Goal: Ask a question: Seek information or help from site administrators or community

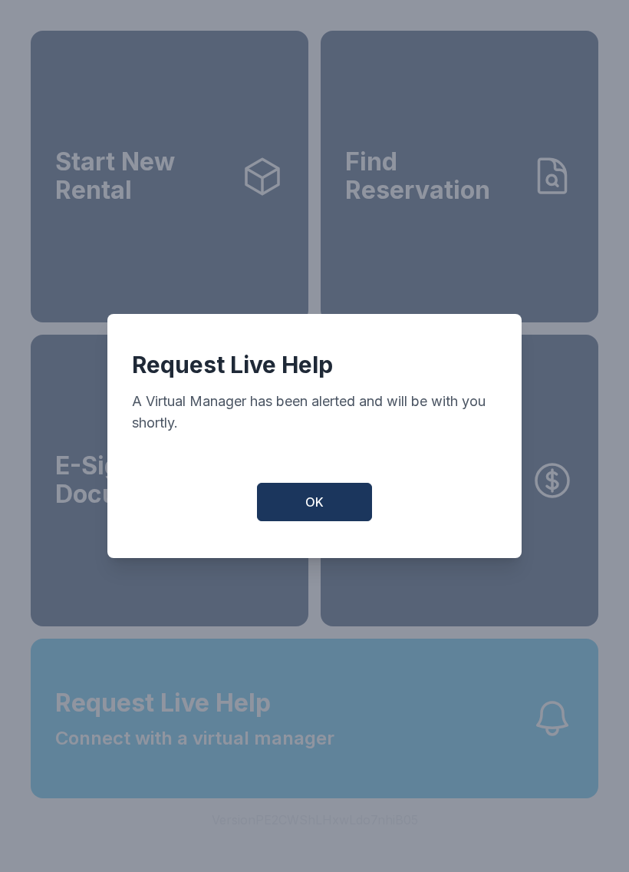
click at [345, 520] on button "OK" at bounding box center [314, 502] width 115 height 38
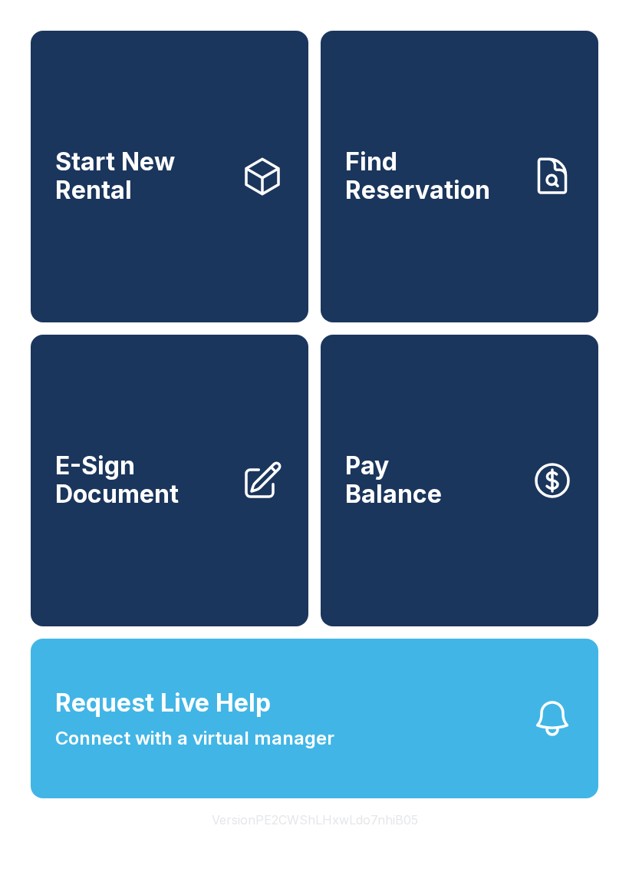
click at [288, 752] on span "Connect with a virtual manager" at bounding box center [194, 738] width 279 height 28
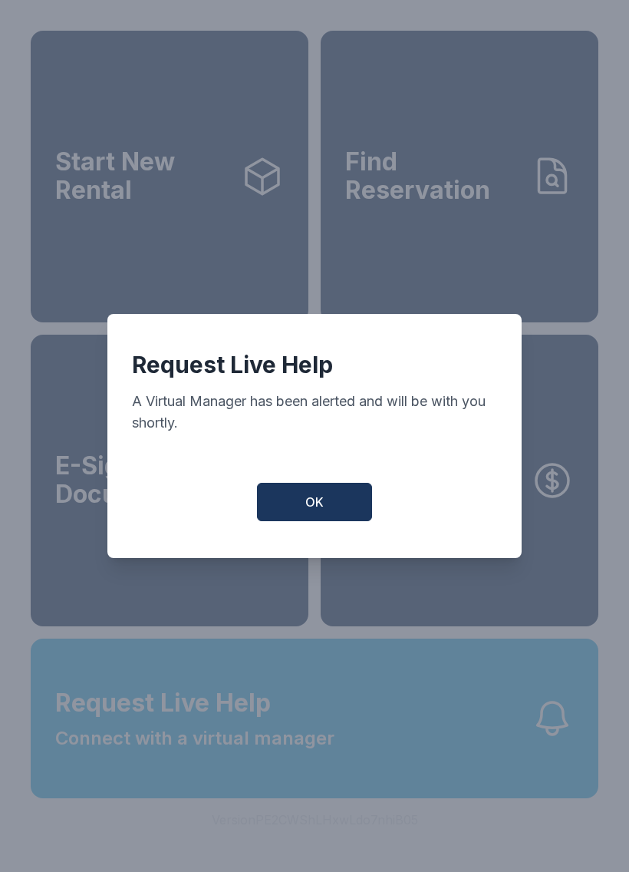
click at [335, 502] on button "OK" at bounding box center [314, 502] width 115 height 38
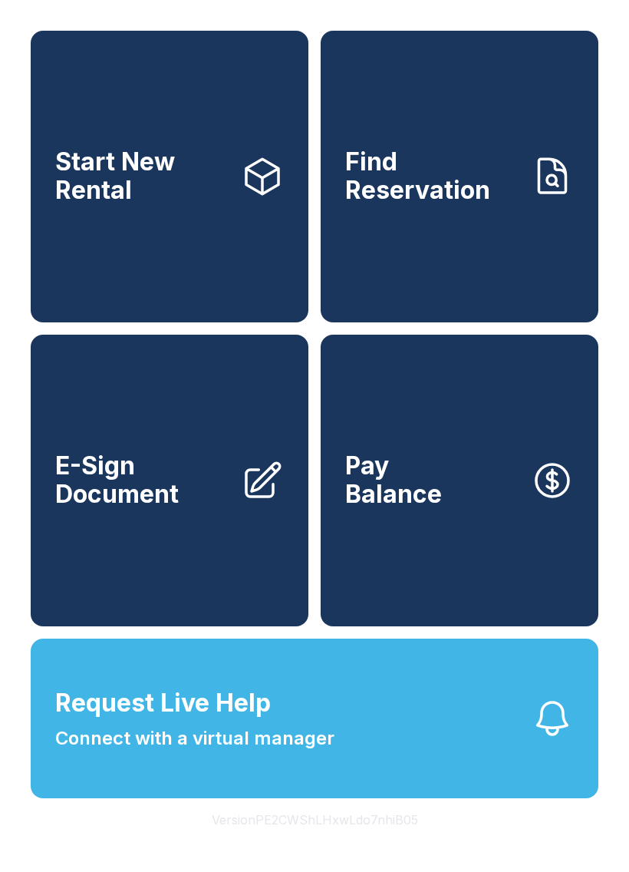
click at [342, 770] on button "Request Live Help Connect with a virtual manager" at bounding box center [315, 719] width 568 height 160
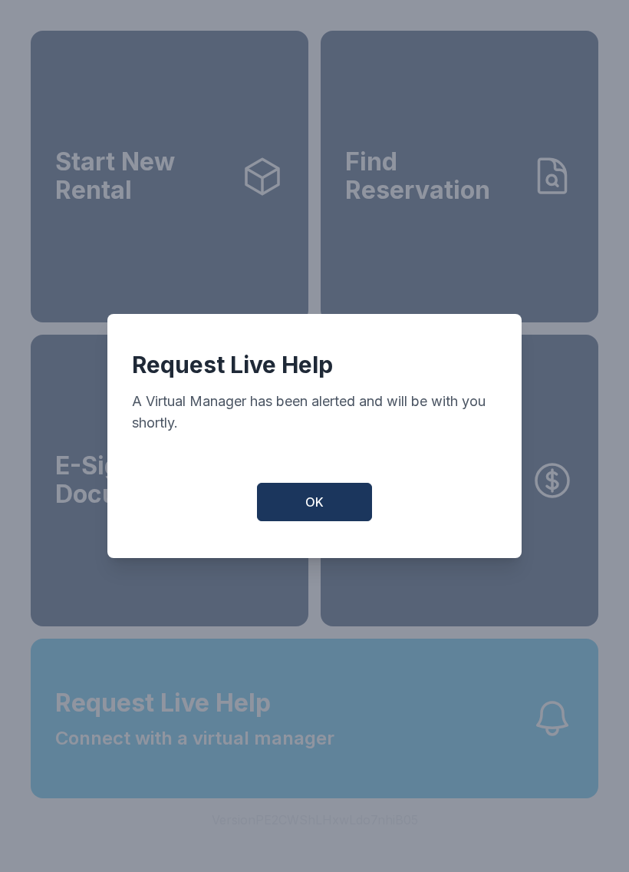
click at [332, 504] on button "OK" at bounding box center [314, 502] width 115 height 38
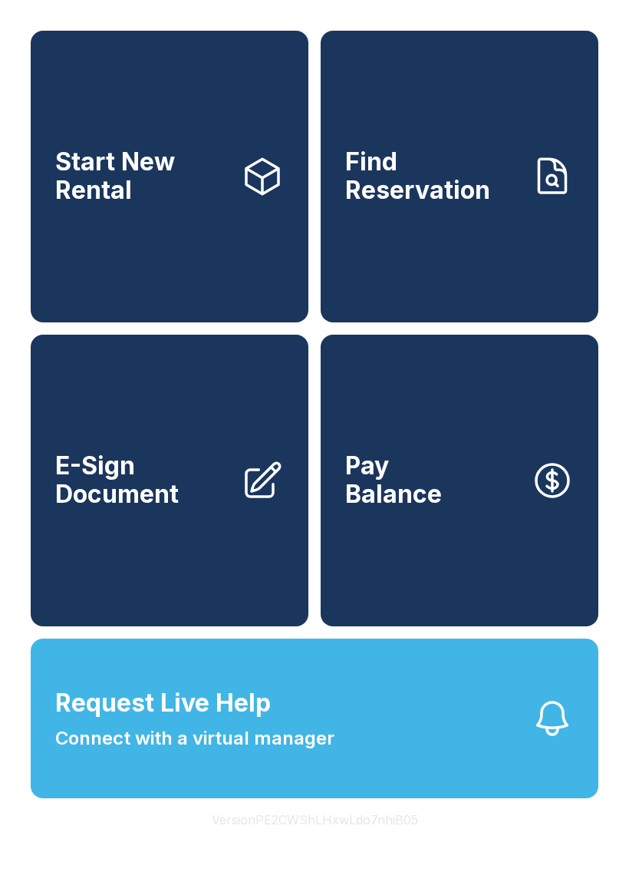
click at [342, 761] on button "Request Live Help Connect with a virtual manager" at bounding box center [315, 719] width 568 height 160
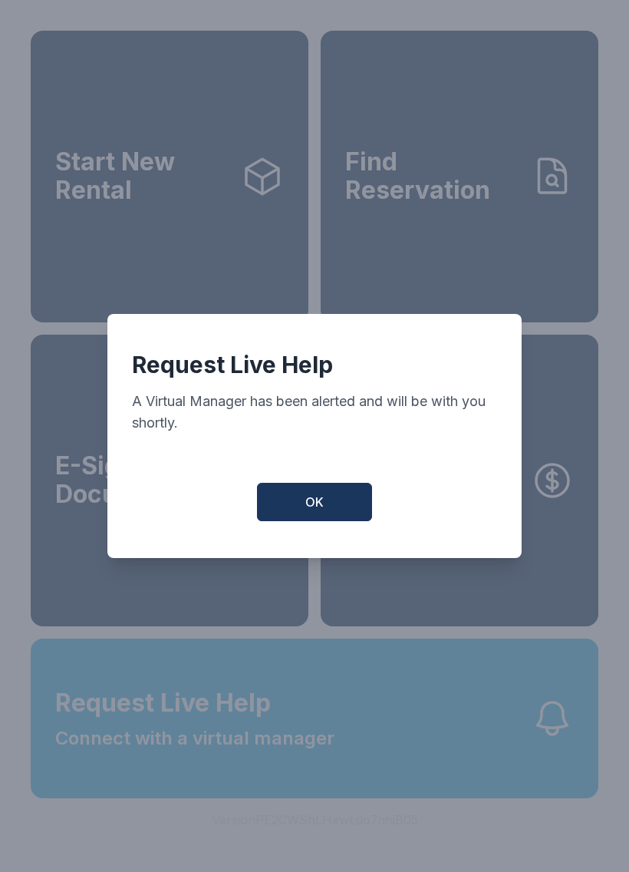
click at [302, 517] on button "OK" at bounding box center [314, 502] width 115 height 38
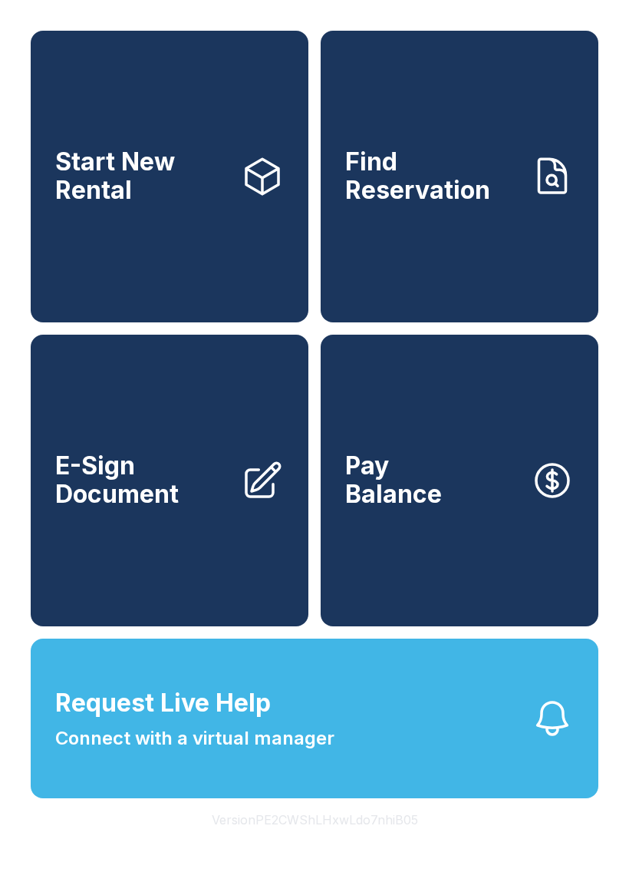
click at [345, 765] on button "Request Live Help Connect with a virtual manager" at bounding box center [315, 719] width 568 height 160
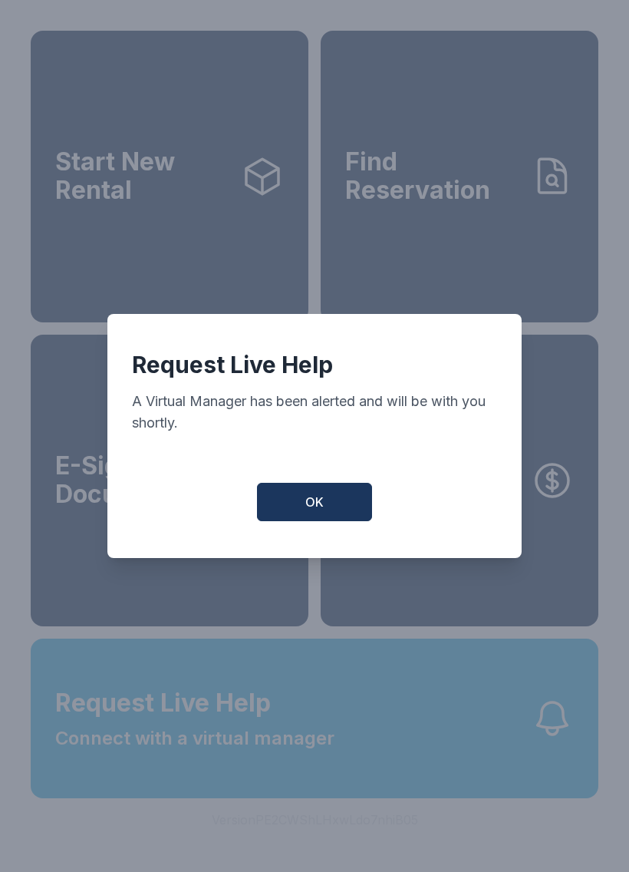
click at [318, 490] on button "OK" at bounding box center [314, 502] width 115 height 38
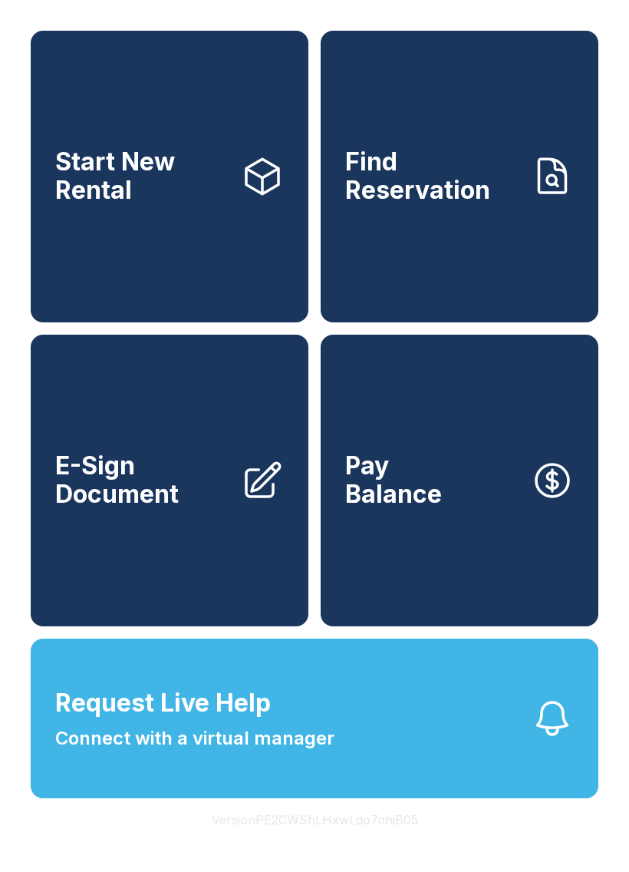
click at [311, 752] on span "Connect with a virtual manager" at bounding box center [194, 738] width 279 height 28
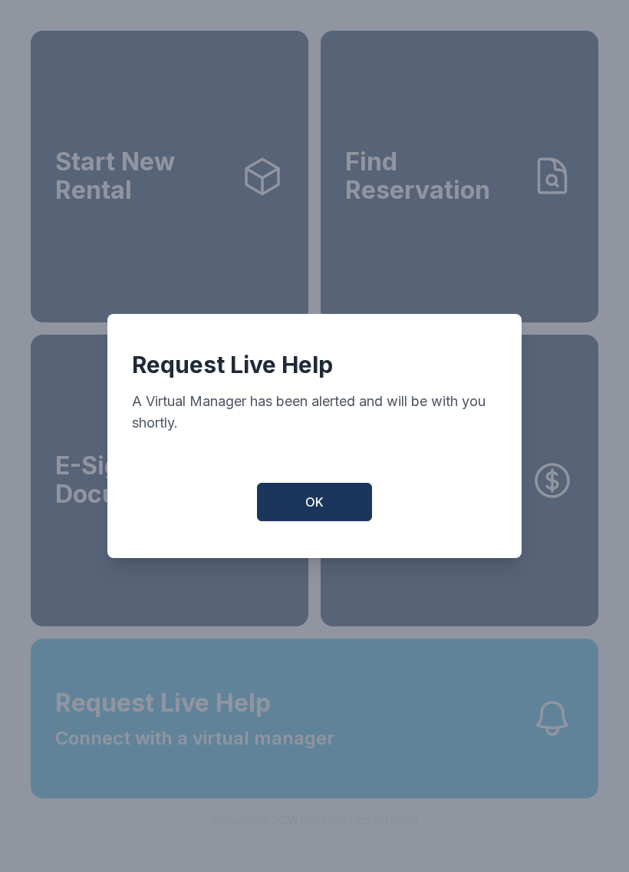
click at [319, 500] on span "OK" at bounding box center [314, 502] width 18 height 18
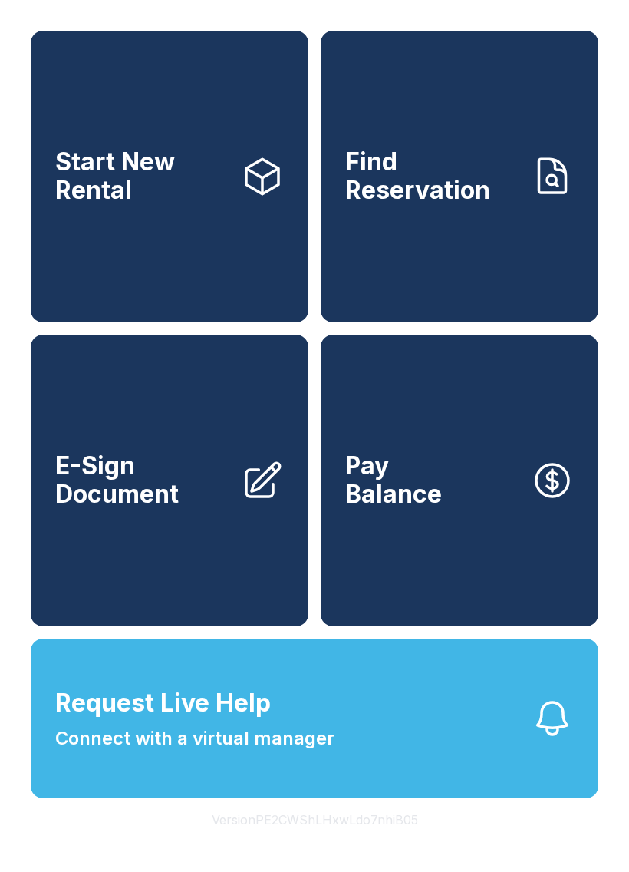
click at [345, 687] on button "Request Live Help Connect with a virtual manager" at bounding box center [315, 719] width 568 height 160
click at [281, 752] on span "Connect with a virtual manager" at bounding box center [194, 738] width 279 height 28
click at [304, 708] on button "Request Live Help Connect with a virtual manager" at bounding box center [315, 719] width 568 height 160
click at [295, 715] on div "Request Live Help A Virtual Manager has been alerted and will be with you short…" at bounding box center [314, 436] width 629 height 872
click at [306, 724] on span "Request Live Help Connect with a virtual manager" at bounding box center [194, 719] width 279 height 68
